Goal: Information Seeking & Learning: Learn about a topic

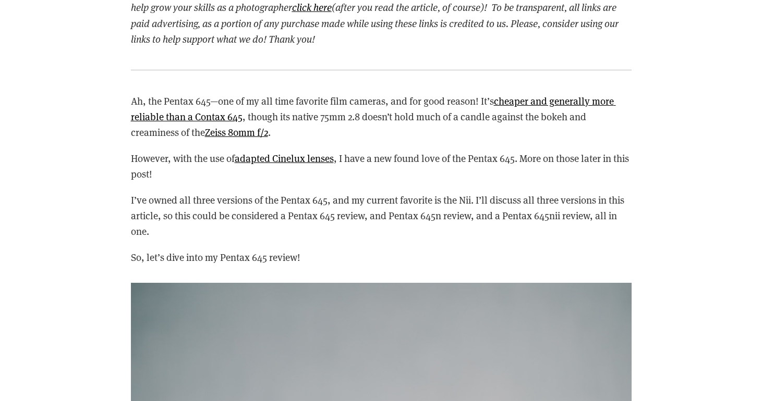
scroll to position [1192, 0]
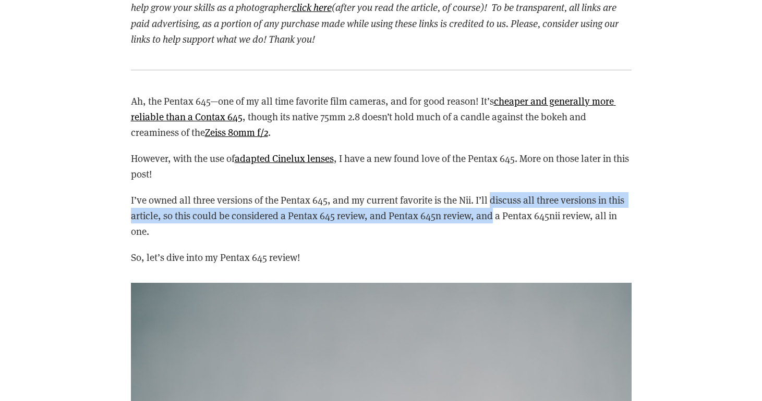
drag, startPoint x: 493, startPoint y: 199, endPoint x: 493, endPoint y: 211, distance: 11.5
click at [493, 211] on p "I’ve owned all three versions of the Pentax 645, and my current favorite is the…" at bounding box center [381, 215] width 501 height 47
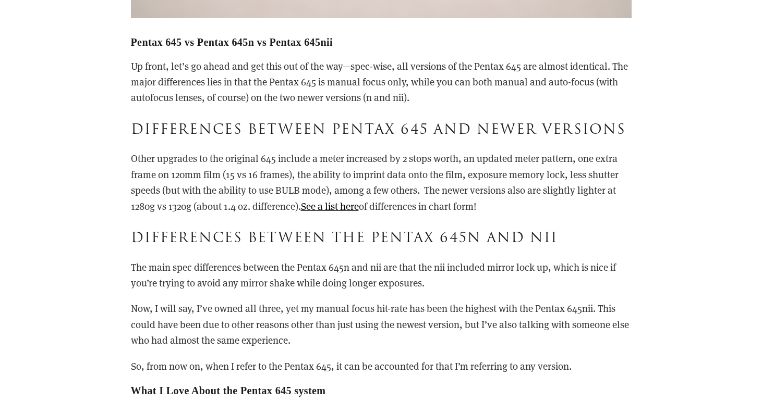
scroll to position [2097, 0]
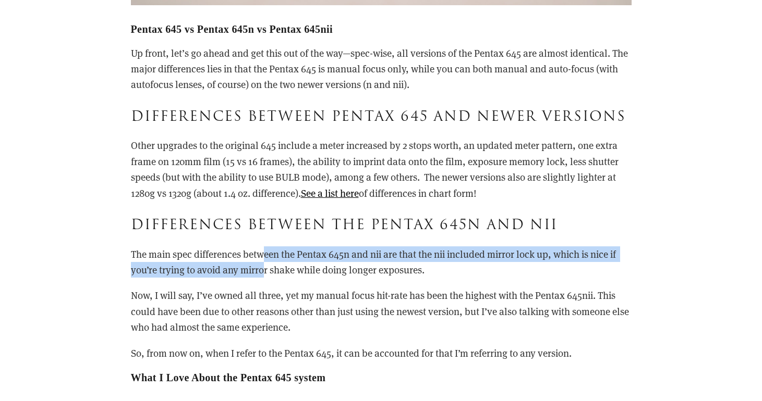
drag, startPoint x: 265, startPoint y: 252, endPoint x: 265, endPoint y: 261, distance: 8.3
click at [265, 261] on p "The main spec differences between the Pentax 645n and nii are that the nii incl…" at bounding box center [381, 263] width 501 height 32
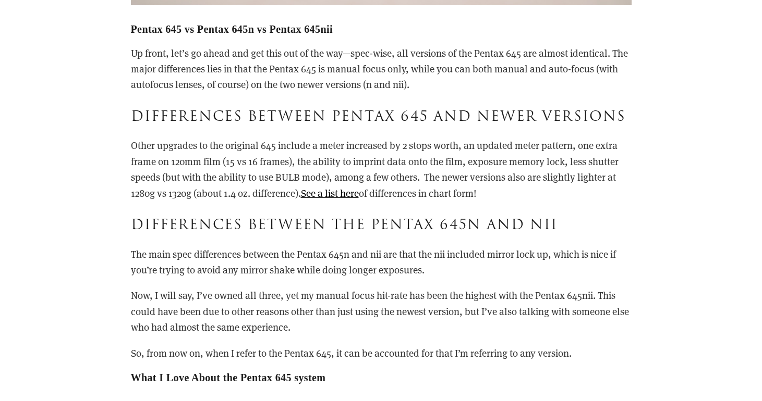
click at [281, 262] on p "The main spec differences between the Pentax 645n and nii are that the nii incl…" at bounding box center [381, 263] width 501 height 32
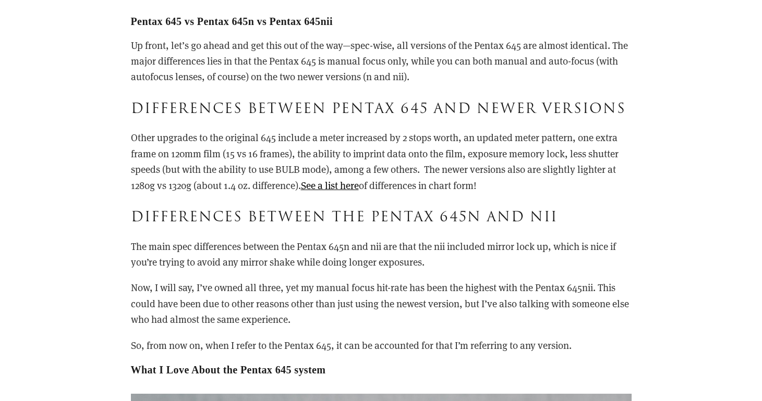
scroll to position [2105, 0]
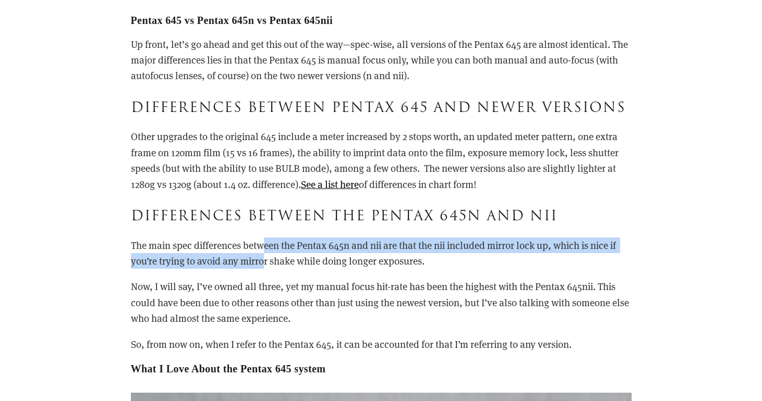
drag, startPoint x: 265, startPoint y: 259, endPoint x: 265, endPoint y: 237, distance: 22.4
click at [265, 238] on p "The main spec differences between the Pentax 645n and nii are that the nii incl…" at bounding box center [381, 254] width 501 height 32
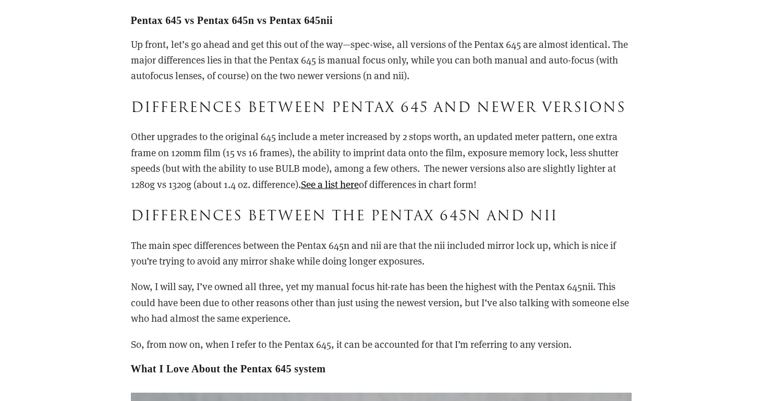
drag, startPoint x: 284, startPoint y: 248, endPoint x: 284, endPoint y: 259, distance: 10.4
click at [284, 259] on p "The main spec differences between the Pentax 645n and nii are that the nii incl…" at bounding box center [381, 254] width 501 height 32
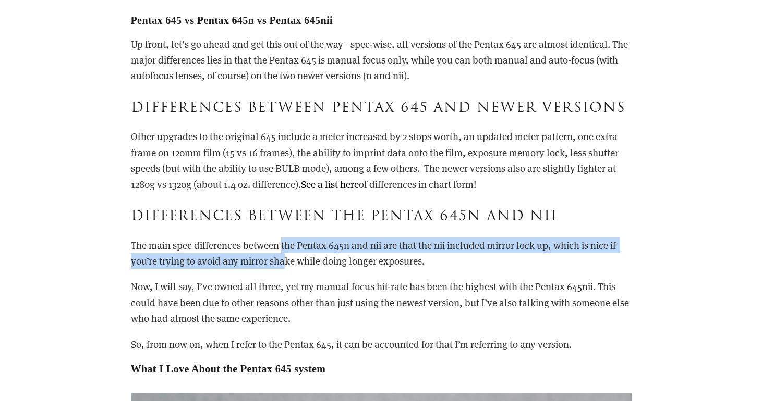
drag, startPoint x: 284, startPoint y: 260, endPoint x: 284, endPoint y: 246, distance: 13.6
click at [284, 246] on p "The main spec differences between the Pentax 645n and nii are that the nii incl…" at bounding box center [381, 254] width 501 height 32
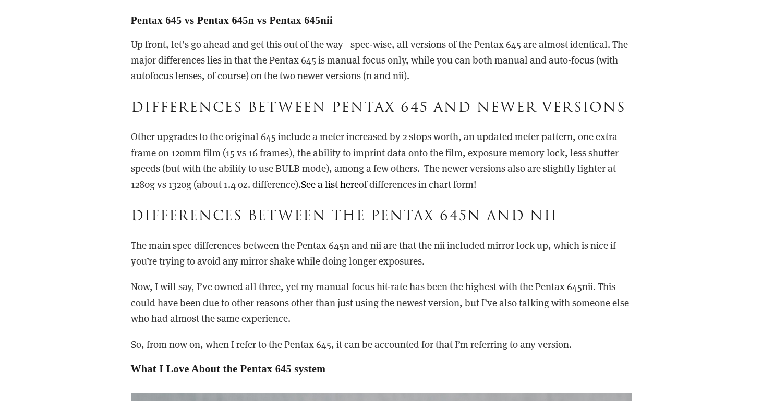
click at [295, 257] on p "The main spec differences between the Pentax 645n and nii are that the nii incl…" at bounding box center [381, 254] width 501 height 32
drag, startPoint x: 243, startPoint y: 283, endPoint x: 244, endPoint y: 270, distance: 13.0
click at [244, 270] on div "Pentax 645 vs Pentax 645n vs Pentax 645nii Up front, let’s go ahead and get thi…" at bounding box center [381, 194] width 501 height 361
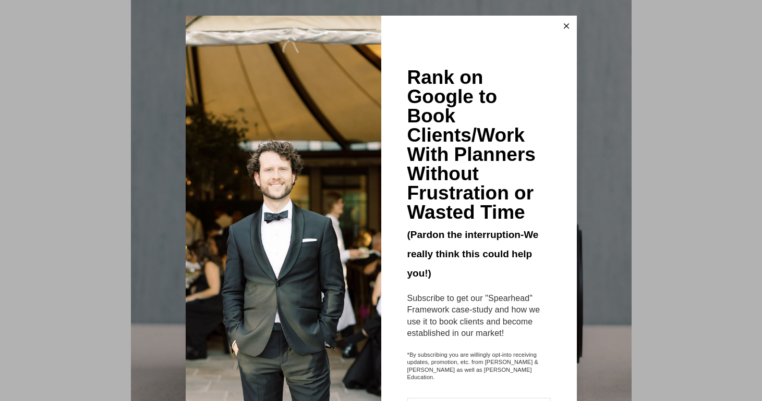
scroll to position [1, 0]
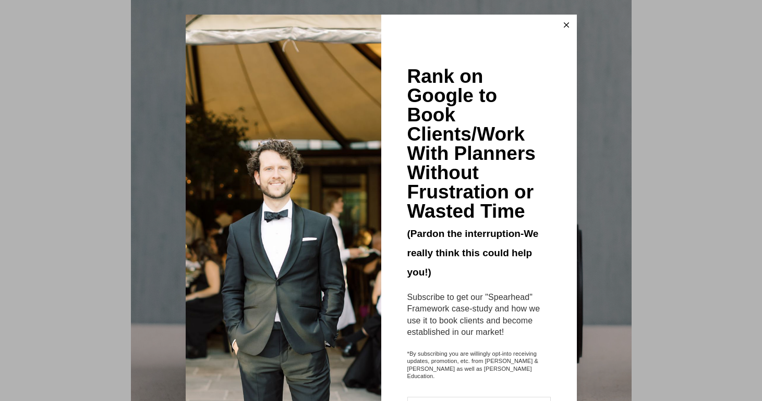
click at [568, 23] on icon at bounding box center [566, 24] width 5 height 5
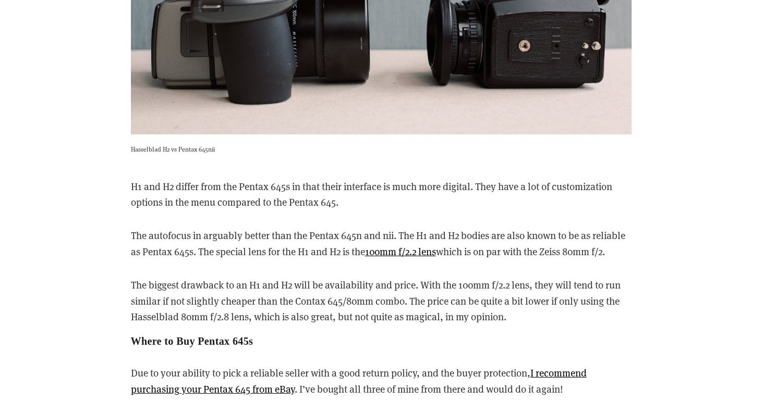
scroll to position [7276, 0]
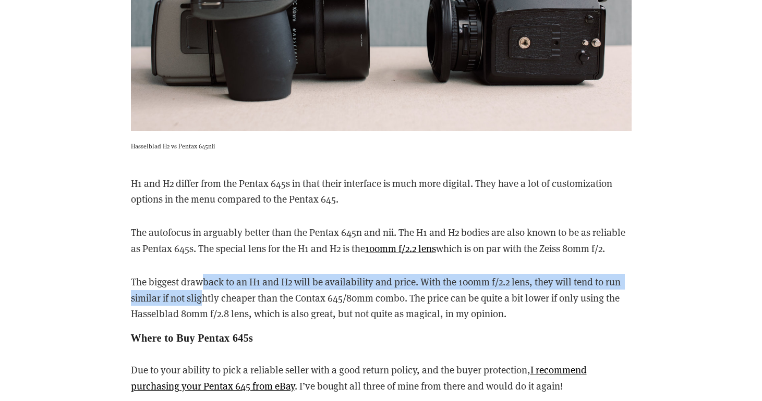
drag, startPoint x: 203, startPoint y: 260, endPoint x: 205, endPoint y: 271, distance: 11.7
click at [205, 274] on p "The biggest drawback to an H1 and H2 will be availability and price. With the 1…" at bounding box center [381, 297] width 501 height 47
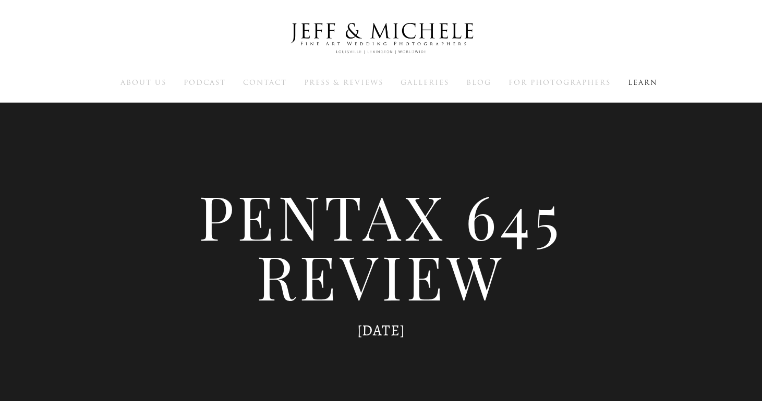
scroll to position [0, 0]
